Goal: Transaction & Acquisition: Purchase product/service

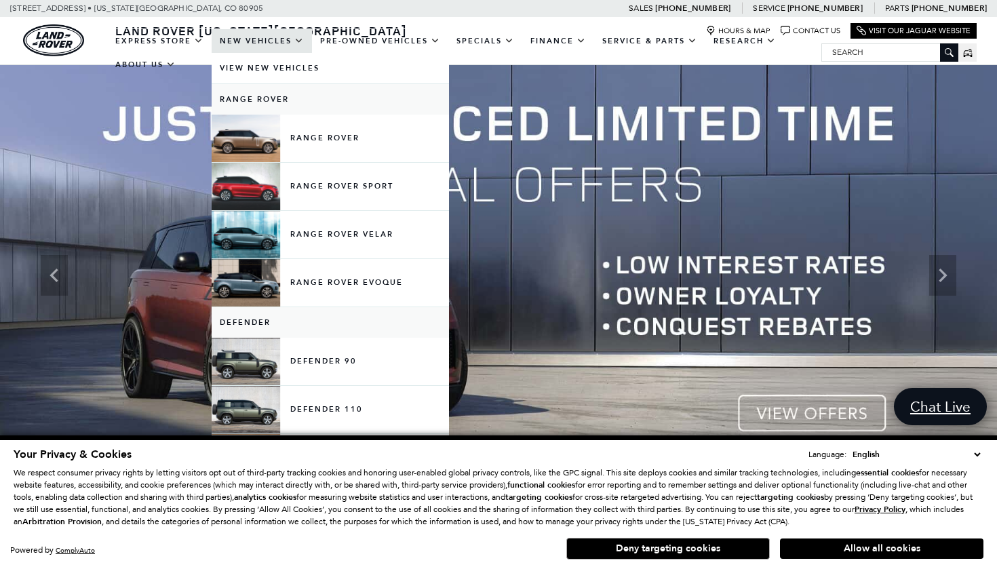
click at [290, 53] on link "New Vehicles" at bounding box center [262, 41] width 100 height 24
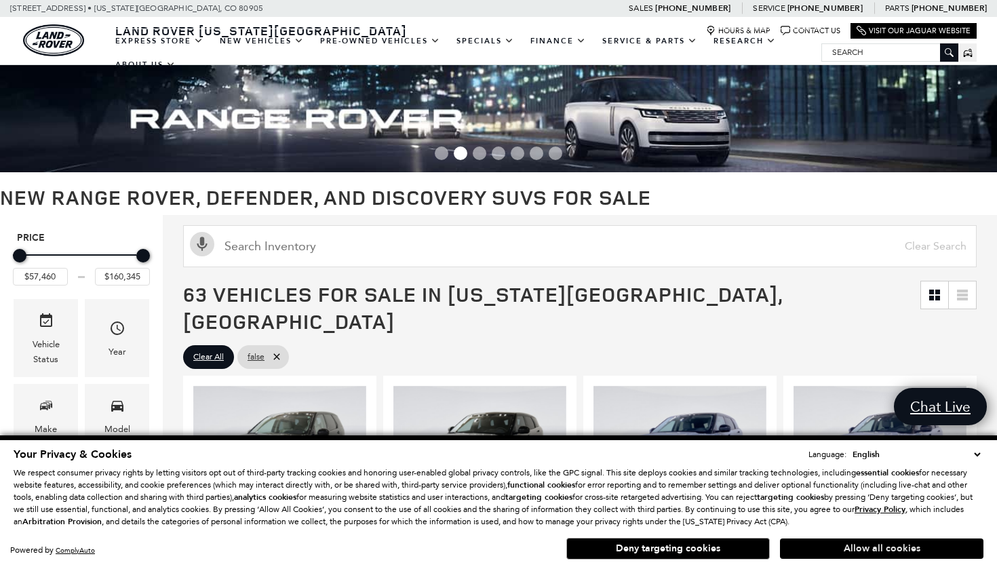
click at [898, 551] on button "Allow all cookies" at bounding box center [882, 549] width 204 height 20
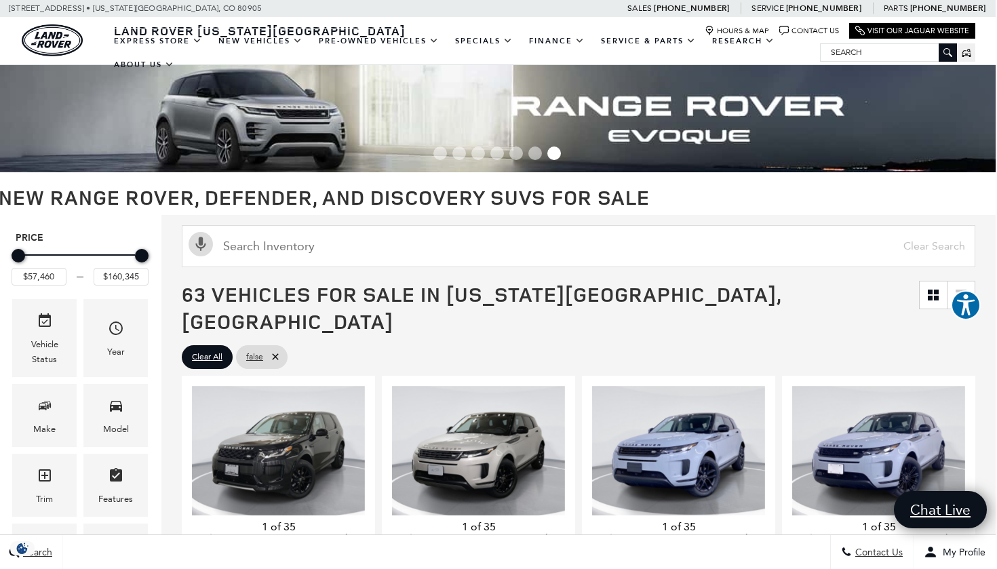
scroll to position [0, 1]
click at [41, 273] on input "$57,460" at bounding box center [39, 277] width 55 height 18
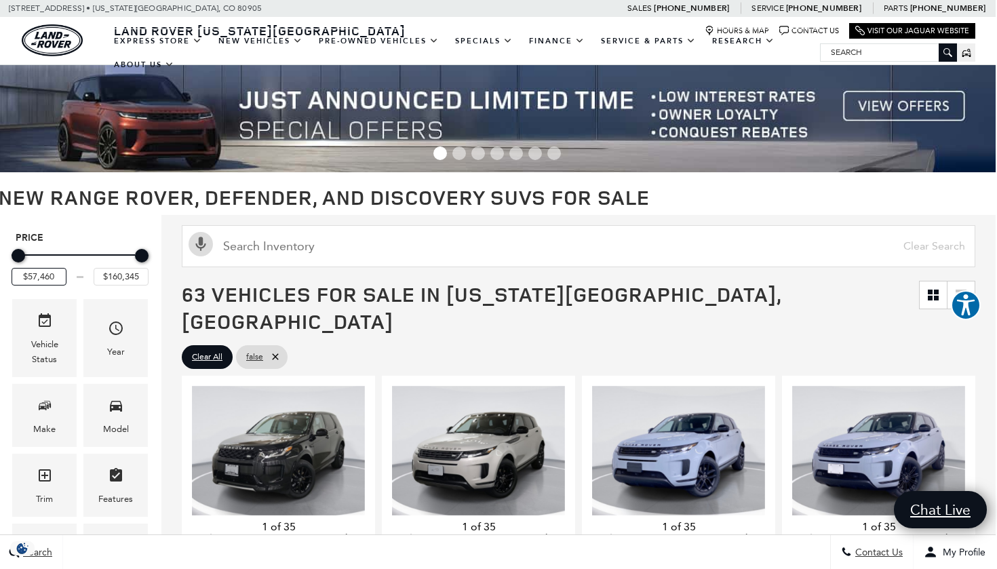
click at [36, 275] on input "$57,460" at bounding box center [39, 277] width 55 height 18
click at [70, 278] on div "Price" at bounding box center [79, 275] width 27 height 15
drag, startPoint x: 62, startPoint y: 278, endPoint x: 31, endPoint y: 278, distance: 30.5
click at [31, 278] on input "$57,460" at bounding box center [39, 277] width 55 height 18
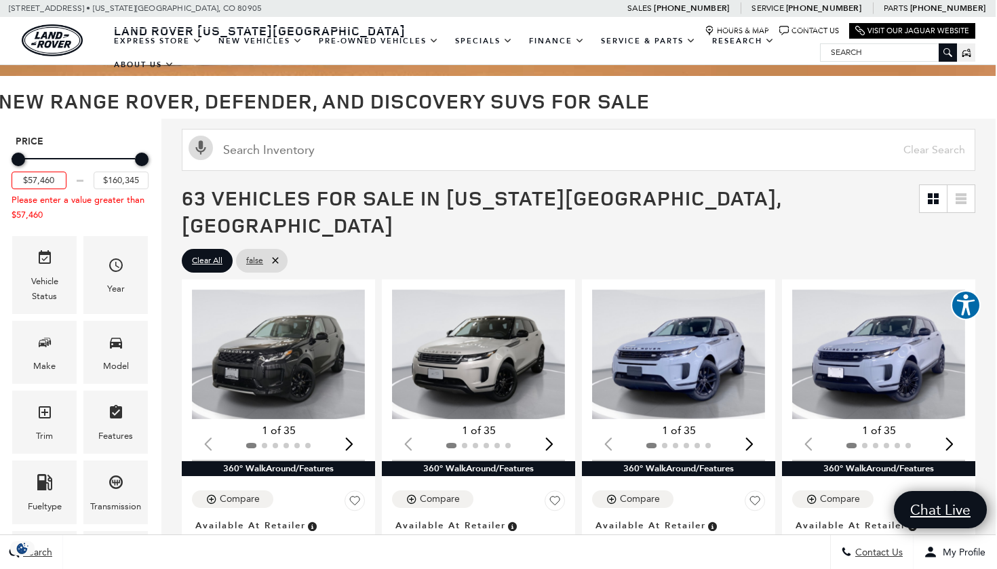
scroll to position [97, 2]
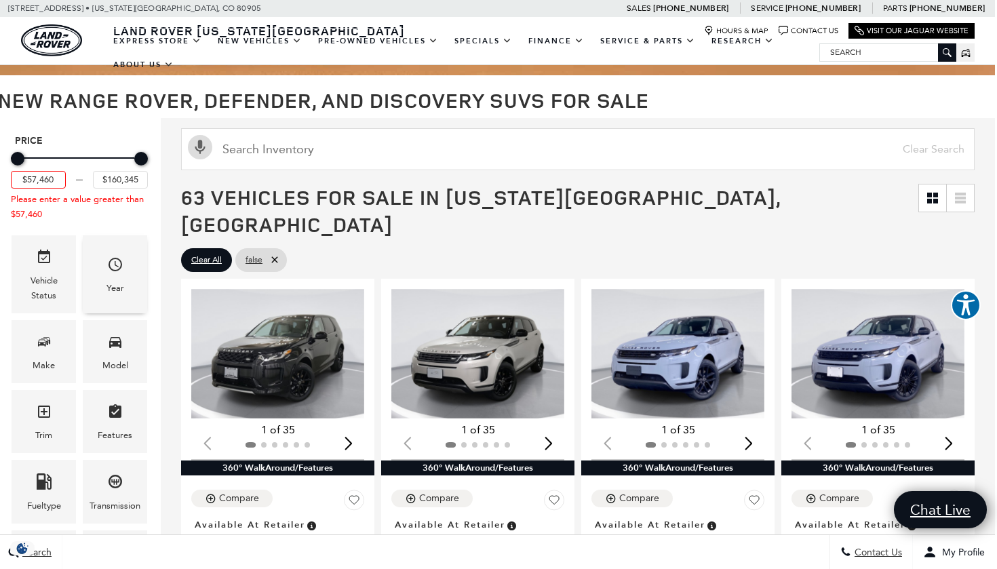
click at [113, 263] on icon "Year" at bounding box center [115, 264] width 16 height 16
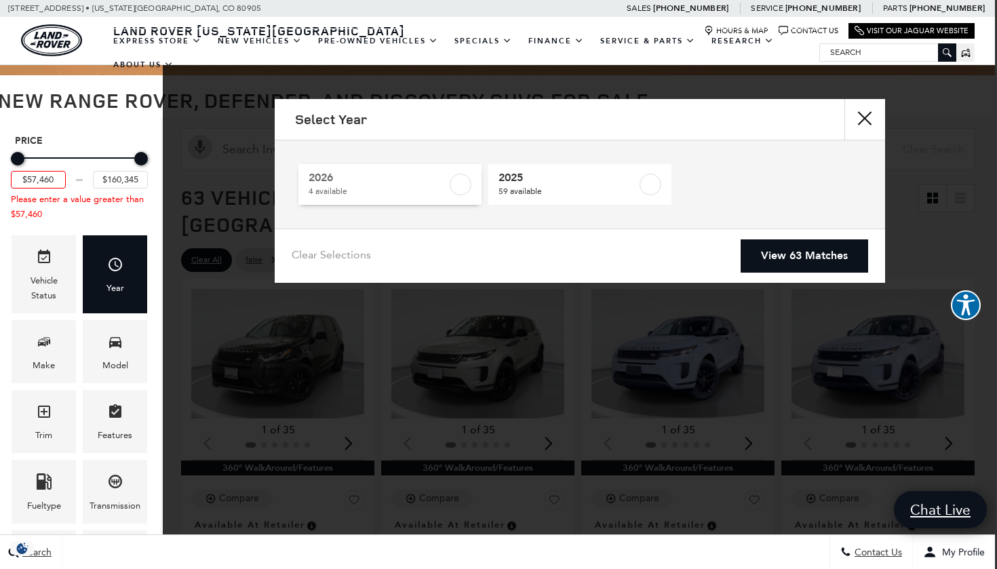
click at [435, 181] on span "2026" at bounding box center [378, 178] width 138 height 14
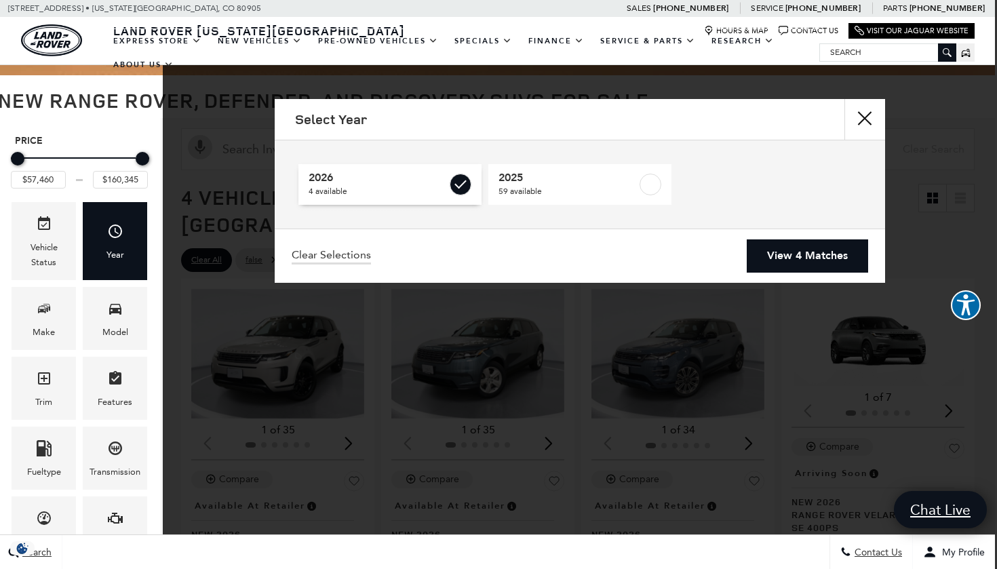
type input "$57,690"
type input "$78,500"
checkbox input "true"
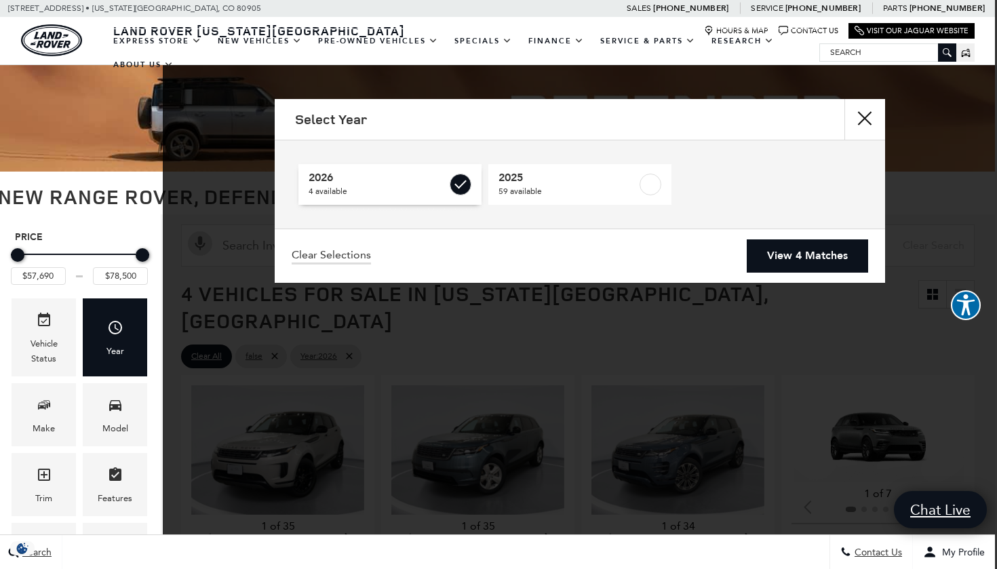
scroll to position [0, 2]
click at [649, 182] on label at bounding box center [651, 185] width 22 height 22
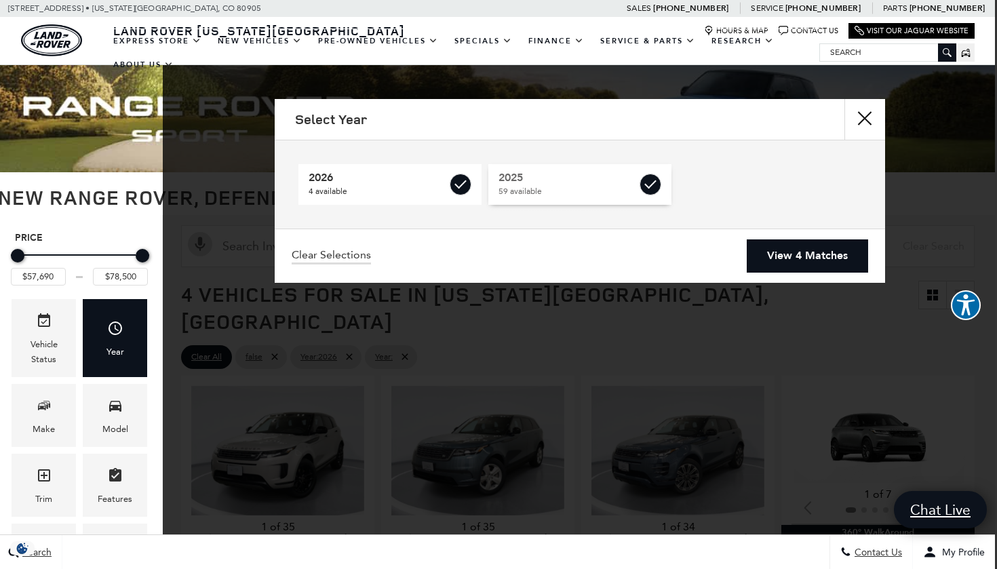
type input "$57,460"
type input "$160,345"
checkbox input "true"
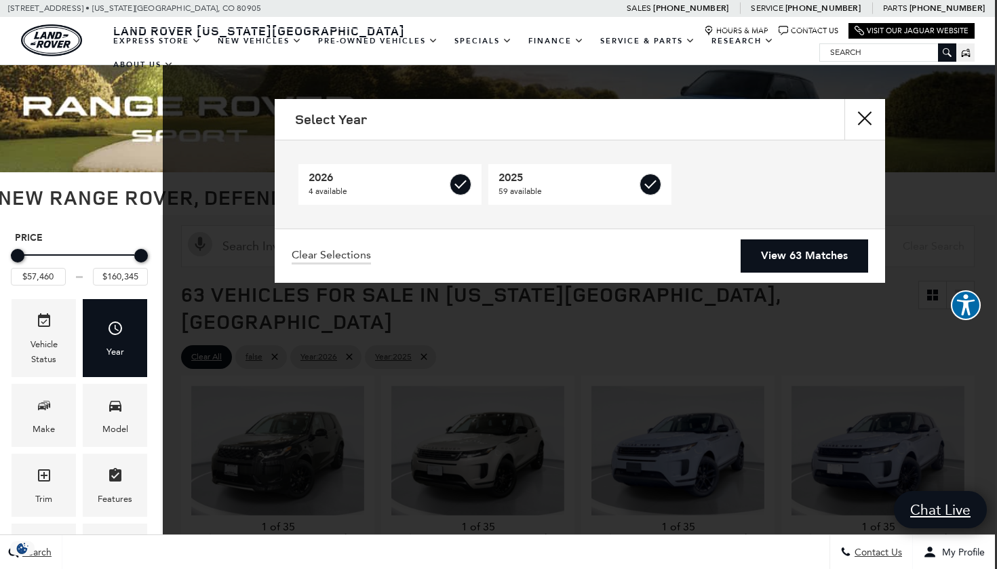
click at [785, 258] on link "View 63 Matches" at bounding box center [805, 256] width 128 height 33
